Goal: Task Accomplishment & Management: Manage account settings

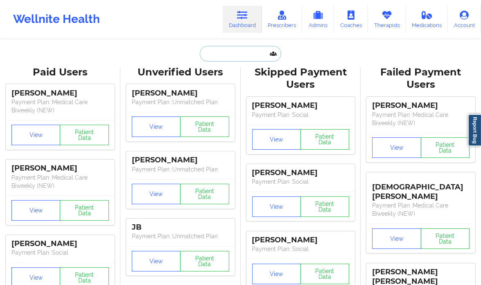
click at [233, 55] on input "text" at bounding box center [240, 54] width 81 height 16
paste input "[PERSON_NAME]"
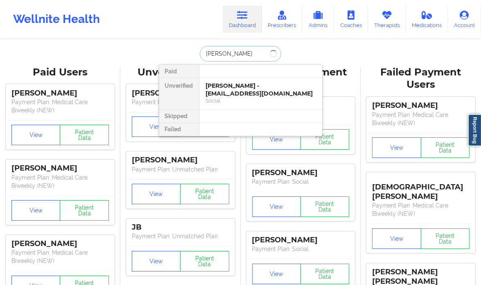
click at [233, 55] on input "[PERSON_NAME]" at bounding box center [240, 54] width 81 height 16
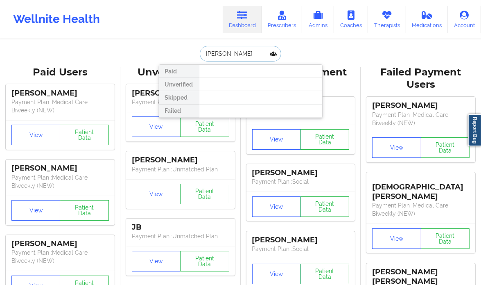
click at [233, 55] on input "[PERSON_NAME]" at bounding box center [240, 54] width 81 height 16
paste input "[PERSON_NAME]"
type input "[PERSON_NAME]"
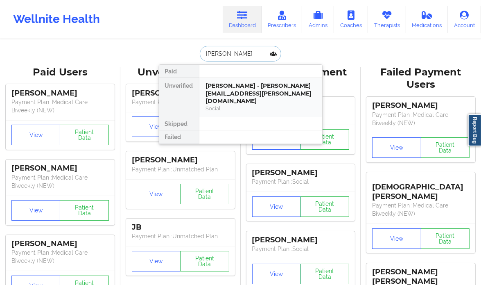
click at [276, 87] on div "[PERSON_NAME] - [PERSON_NAME][EMAIL_ADDRESS][PERSON_NAME][DOMAIN_NAME]" at bounding box center [261, 93] width 110 height 23
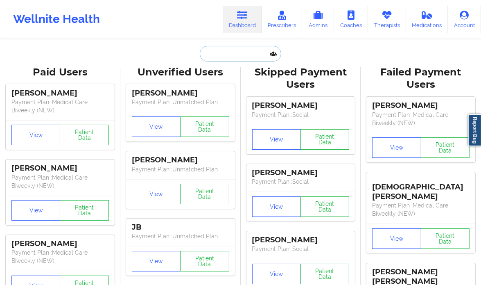
click at [231, 57] on input "text" at bounding box center [240, 54] width 81 height 16
paste input "+19545582908"
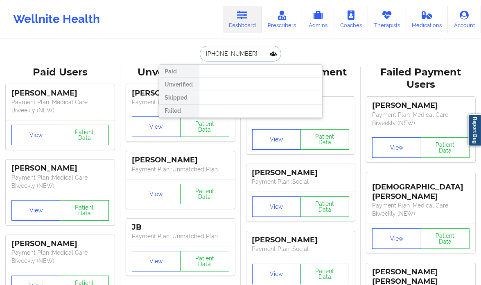
click at [231, 57] on input "+19545582908" at bounding box center [240, 54] width 81 height 16
paste input "Cierra Hart"
type input "Cierra Hart"
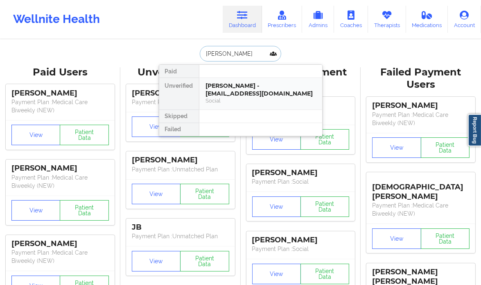
click at [252, 97] on div "Social" at bounding box center [261, 100] width 110 height 7
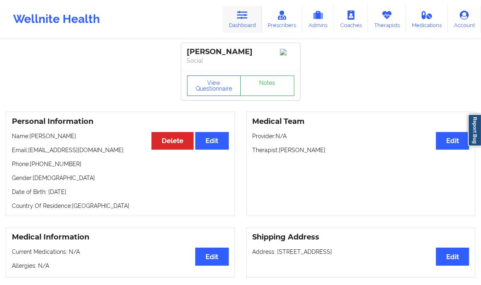
click at [248, 16] on icon at bounding box center [242, 15] width 11 height 9
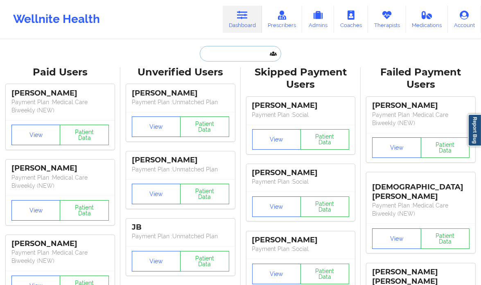
click at [252, 50] on input "text" at bounding box center [240, 54] width 81 height 16
paste input "Nicole Krynski"
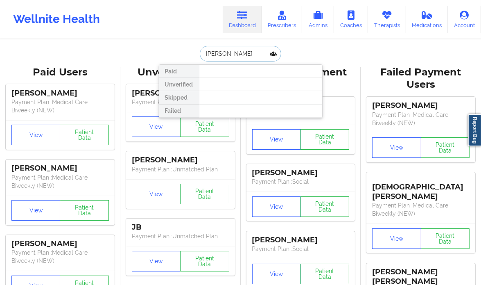
type input "Nicole Krynski"
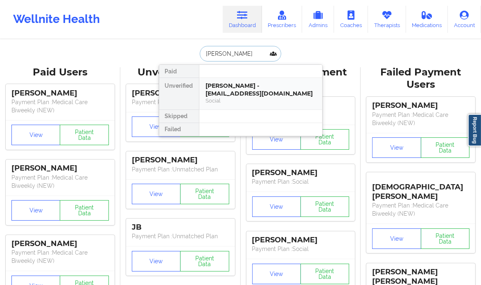
click at [224, 87] on div "Nicole Krynski - nicgdz@yahoo.com" at bounding box center [261, 89] width 110 height 15
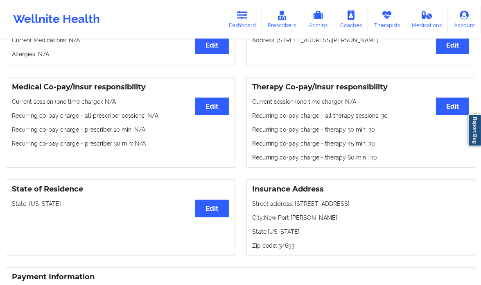
scroll to position [213, 0]
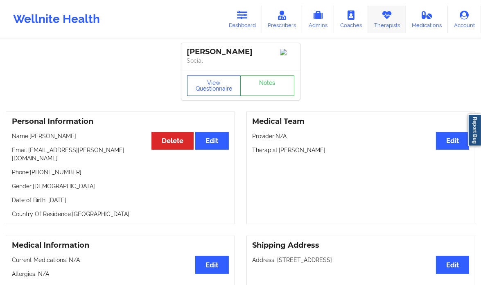
click at [398, 18] on link "Therapists" at bounding box center [387, 19] width 38 height 27
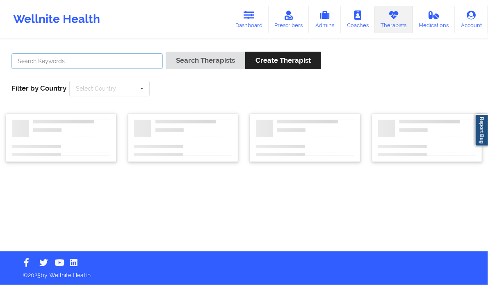
click at [120, 64] on input "text" at bounding box center [86, 61] width 151 height 16
paste input "[PERSON_NAME]"
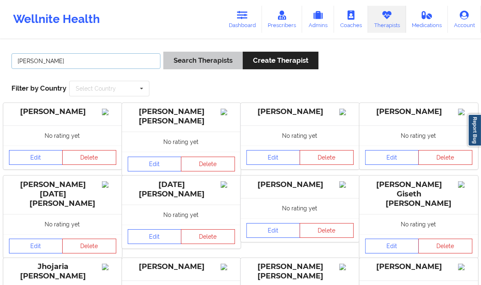
type input "[PERSON_NAME]"
click at [205, 61] on button "Search Therapists" at bounding box center [202, 61] width 79 height 18
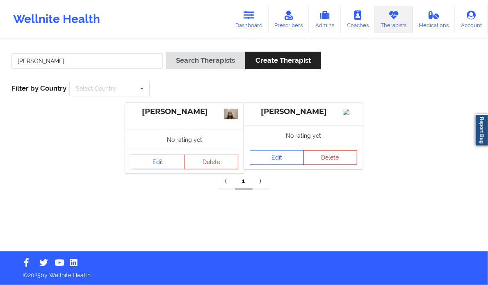
click at [192, 114] on div "[PERSON_NAME]" at bounding box center [184, 111] width 107 height 9
click at [150, 160] on link "Edit" at bounding box center [158, 161] width 54 height 15
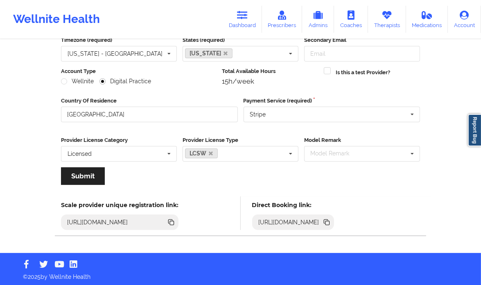
scroll to position [82, 0]
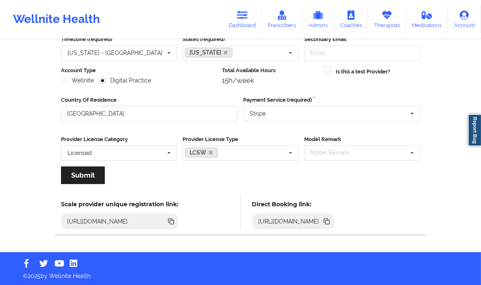
click at [330, 220] on icon at bounding box center [328, 222] width 4 height 4
click at [386, 28] on link "Therapists" at bounding box center [387, 19] width 38 height 27
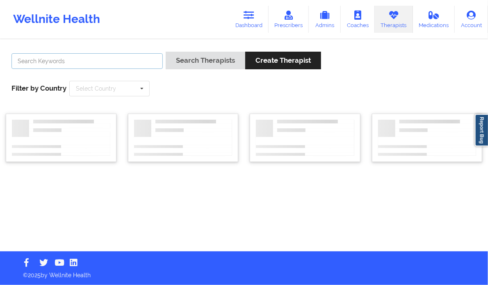
click at [81, 59] on input "text" at bounding box center [86, 61] width 151 height 16
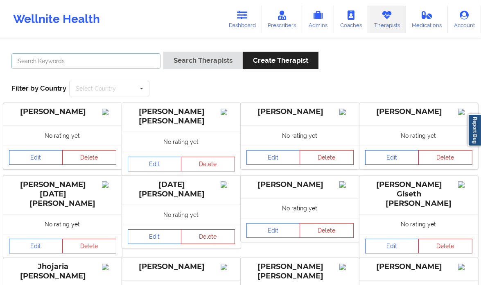
paste input "[PERSON_NAME]"
type input "[PERSON_NAME]"
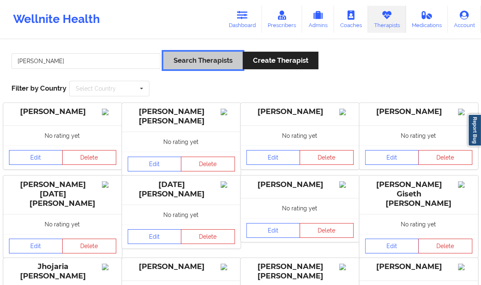
click at [190, 63] on button "Search Therapists" at bounding box center [202, 61] width 79 height 18
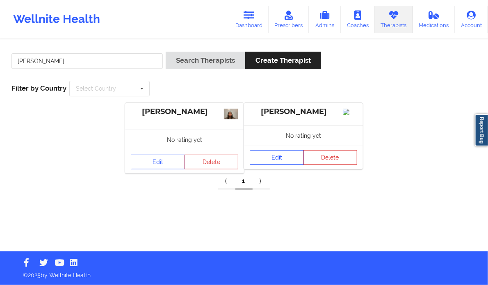
click at [277, 161] on link "Edit" at bounding box center [276, 157] width 54 height 15
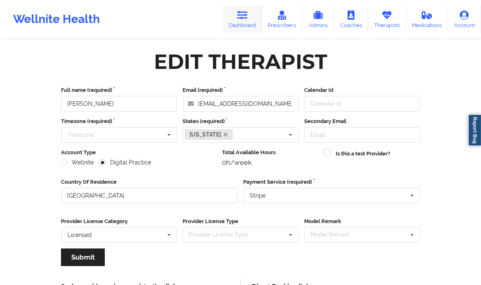
click at [243, 18] on icon at bounding box center [242, 15] width 11 height 9
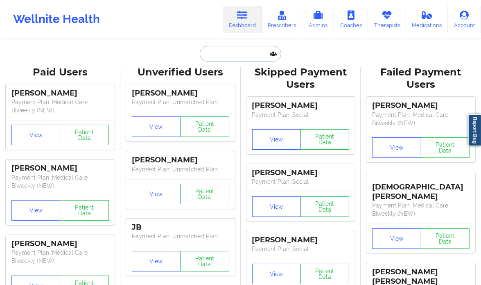
click at [245, 52] on input "text" at bounding box center [240, 54] width 81 height 16
paste input "[PERSON_NAME]"
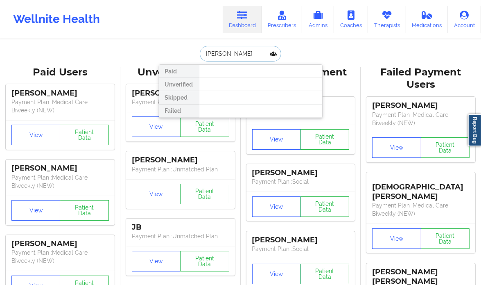
type input "[PERSON_NAME]"
click at [179, 46] on div "[PERSON_NAME] Paid Unverified Skipped Failed" at bounding box center [241, 54] width 164 height 16
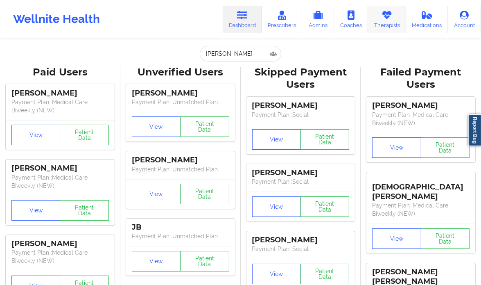
click at [386, 12] on icon at bounding box center [387, 15] width 11 height 9
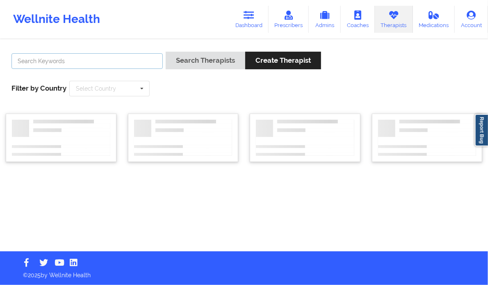
click at [77, 63] on input "text" at bounding box center [86, 61] width 151 height 16
paste input "[PERSON_NAME]"
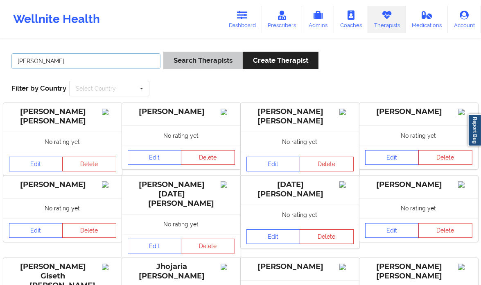
type input "[PERSON_NAME]"
click at [188, 65] on button "Search Therapists" at bounding box center [202, 61] width 79 height 18
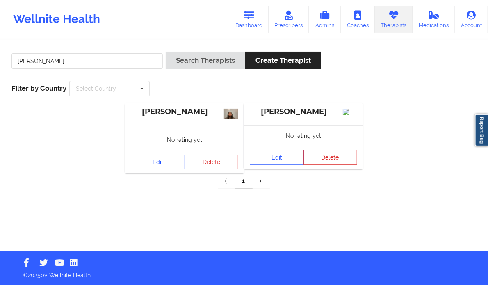
click at [162, 160] on link "Edit" at bounding box center [158, 161] width 54 height 15
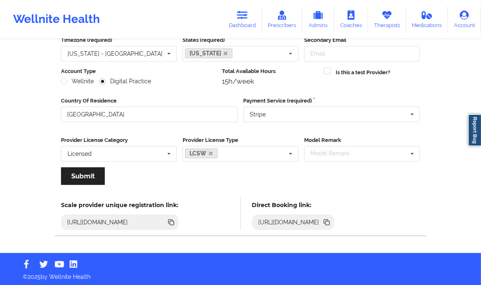
scroll to position [82, 0]
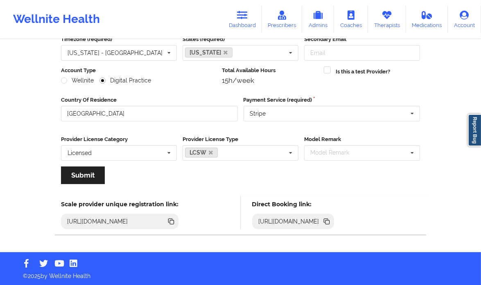
click at [330, 222] on icon at bounding box center [328, 222] width 4 height 4
